Goal: Transaction & Acquisition: Subscribe to service/newsletter

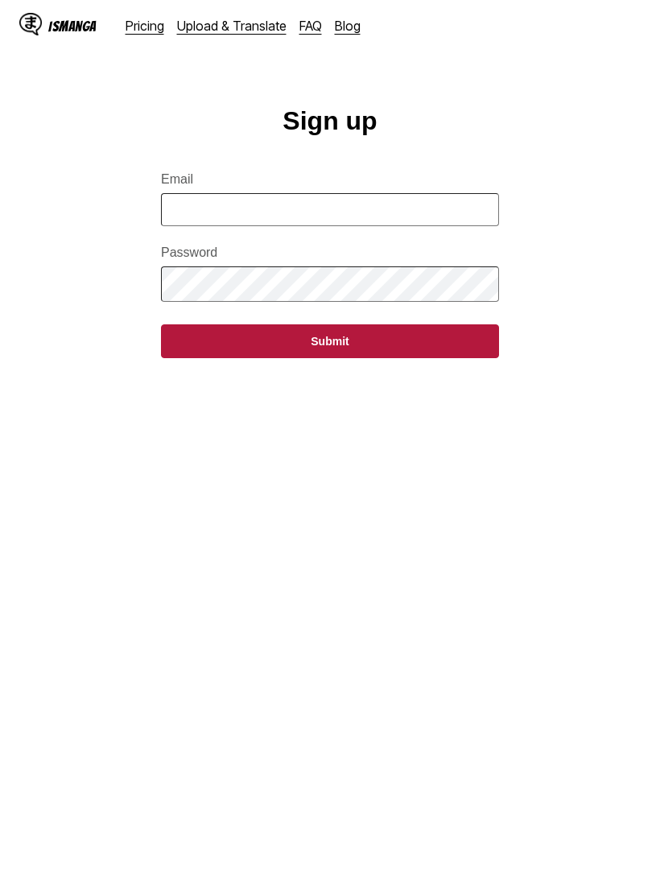
click at [144, 27] on link "Pricing" at bounding box center [145, 26] width 39 height 16
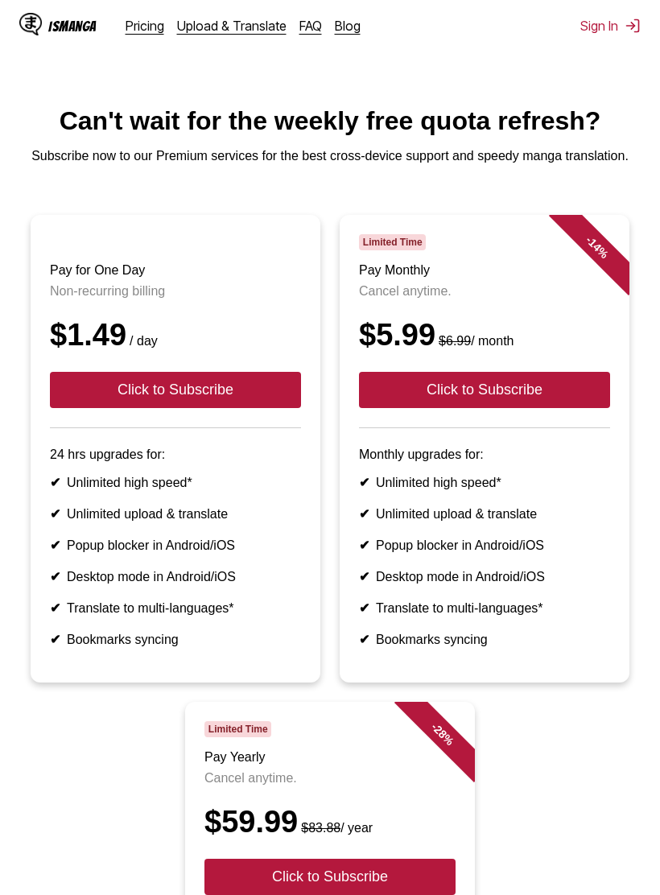
click at [577, 387] on button "Click to Subscribe" at bounding box center [484, 390] width 251 height 36
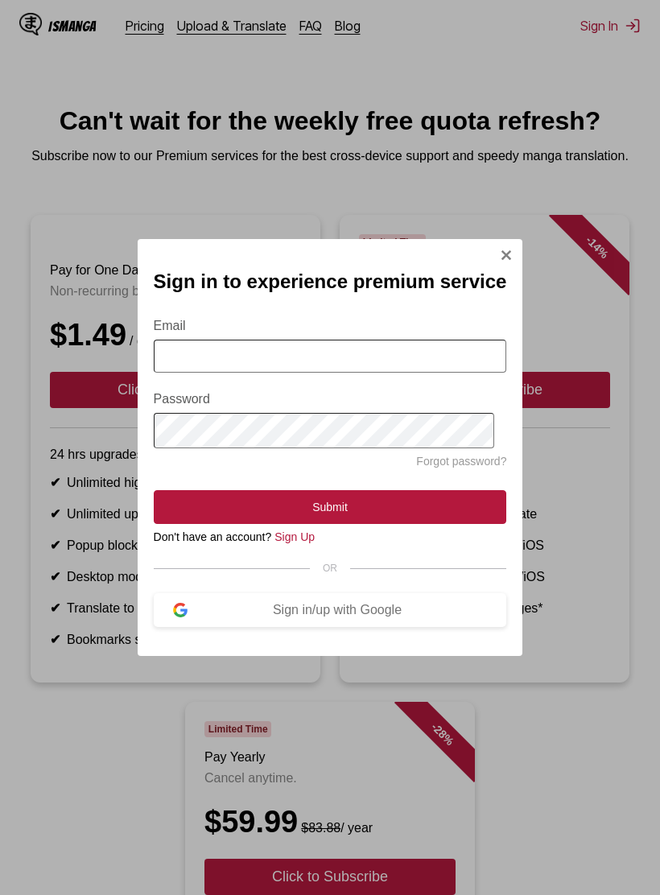
click at [614, 397] on div "Sign in to experience premium service Email Password Forgot password? Submit Do…" at bounding box center [330, 447] width 660 height 895
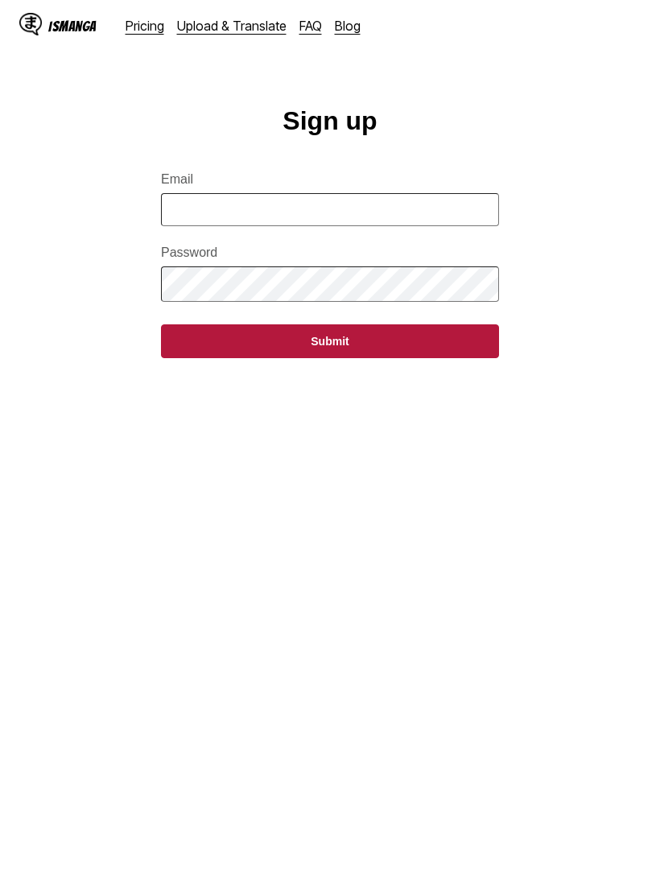
click at [131, 25] on link "Pricing" at bounding box center [145, 26] width 39 height 16
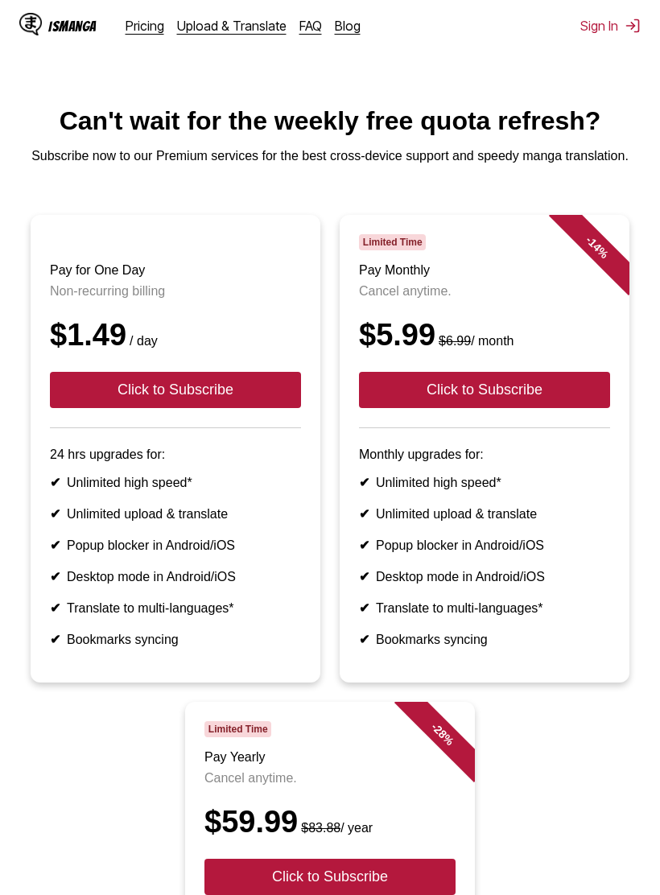
click at [143, 31] on link "Pricing" at bounding box center [145, 26] width 39 height 16
click at [486, 490] on li "✔ Unlimited high speed*" at bounding box center [484, 482] width 251 height 15
